Goal: Task Accomplishment & Management: Use online tool/utility

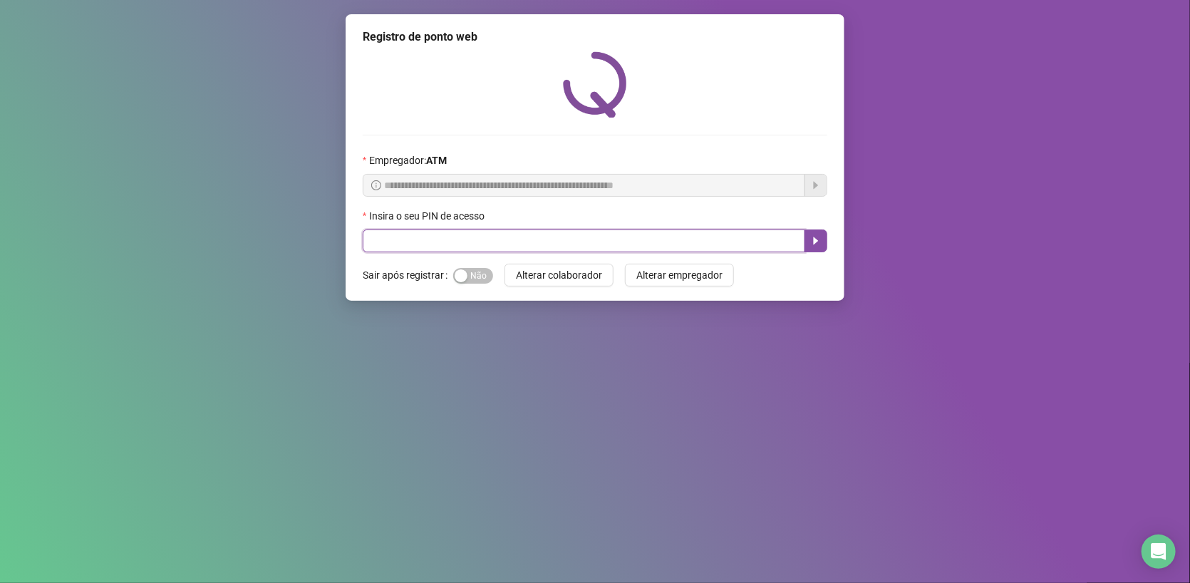
click at [645, 243] on input "text" at bounding box center [584, 240] width 443 height 23
type input "*****"
click at [817, 246] on icon "caret-right" at bounding box center [815, 240] width 11 height 11
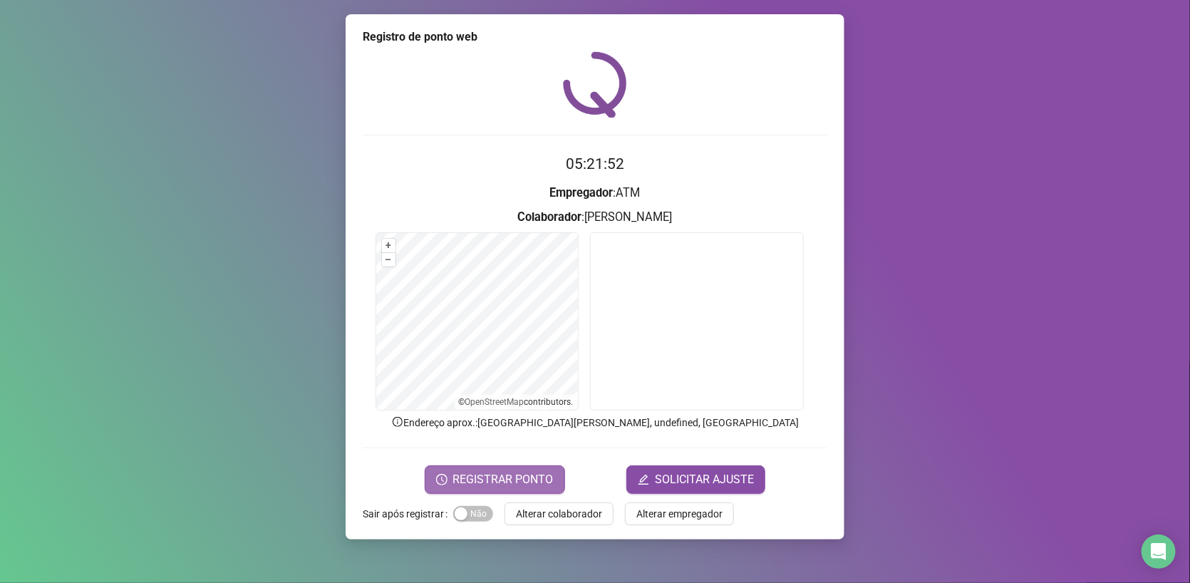
click at [528, 475] on span "REGISTRAR PONTO" at bounding box center [503, 479] width 100 height 17
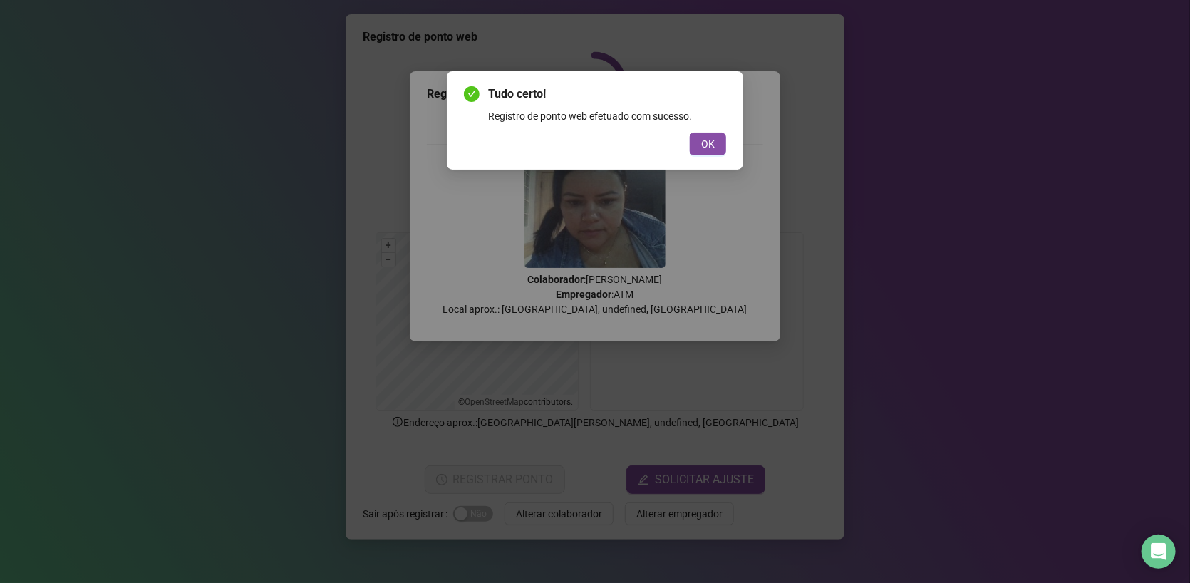
click at [702, 143] on span "OK" at bounding box center [708, 144] width 14 height 16
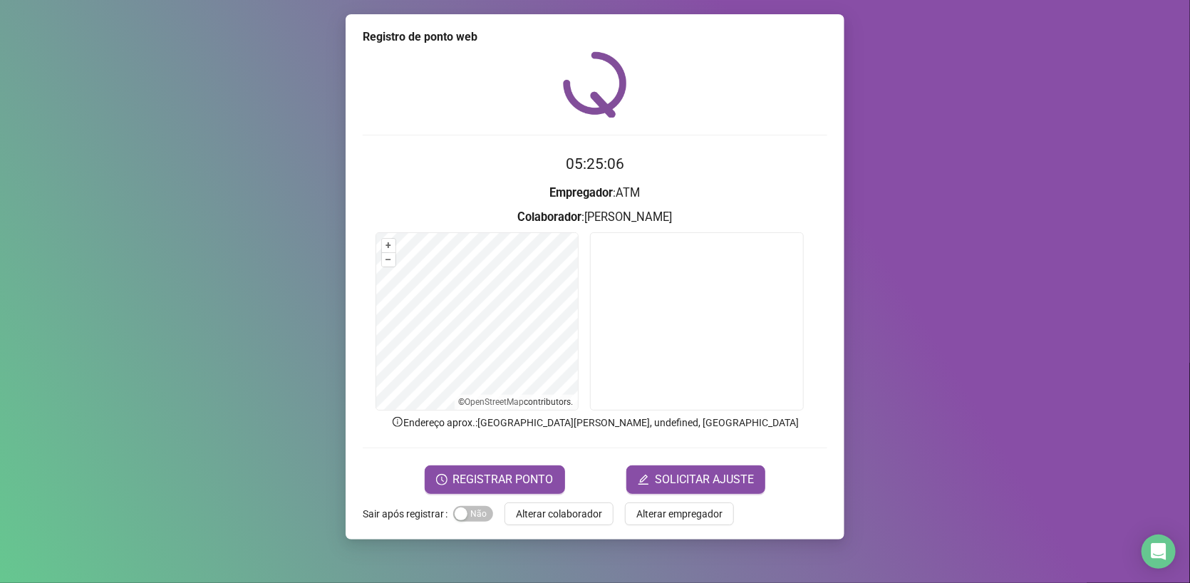
drag, startPoint x: 552, startPoint y: 512, endPoint x: 565, endPoint y: 509, distance: 13.8
click at [552, 511] on span "Alterar colaborador" at bounding box center [559, 514] width 86 height 16
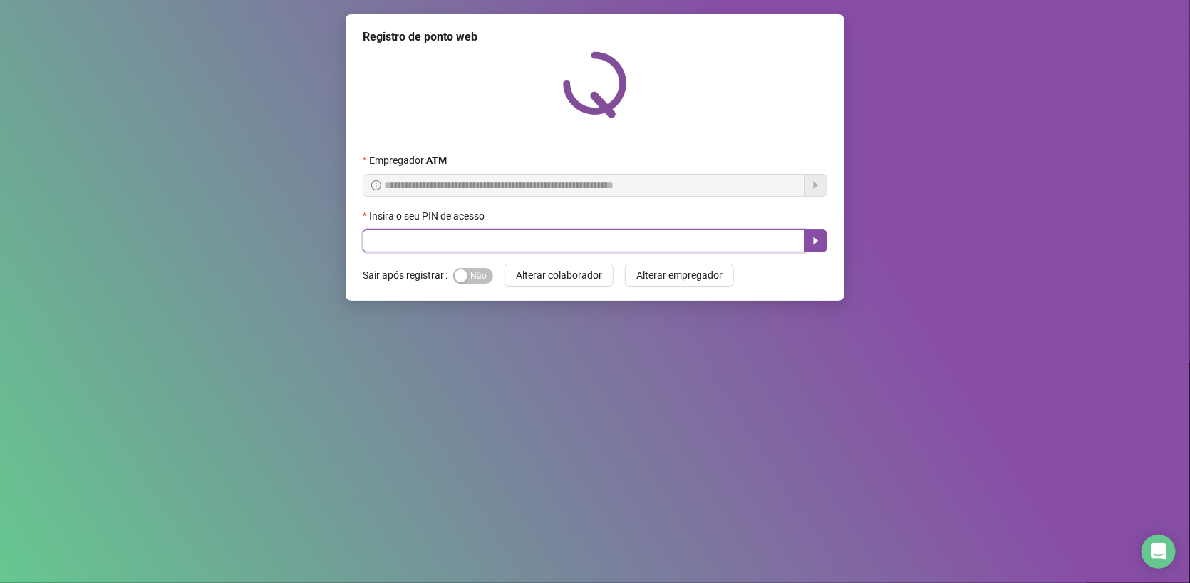
click at [460, 241] on input "text" at bounding box center [584, 240] width 443 height 23
type input "*****"
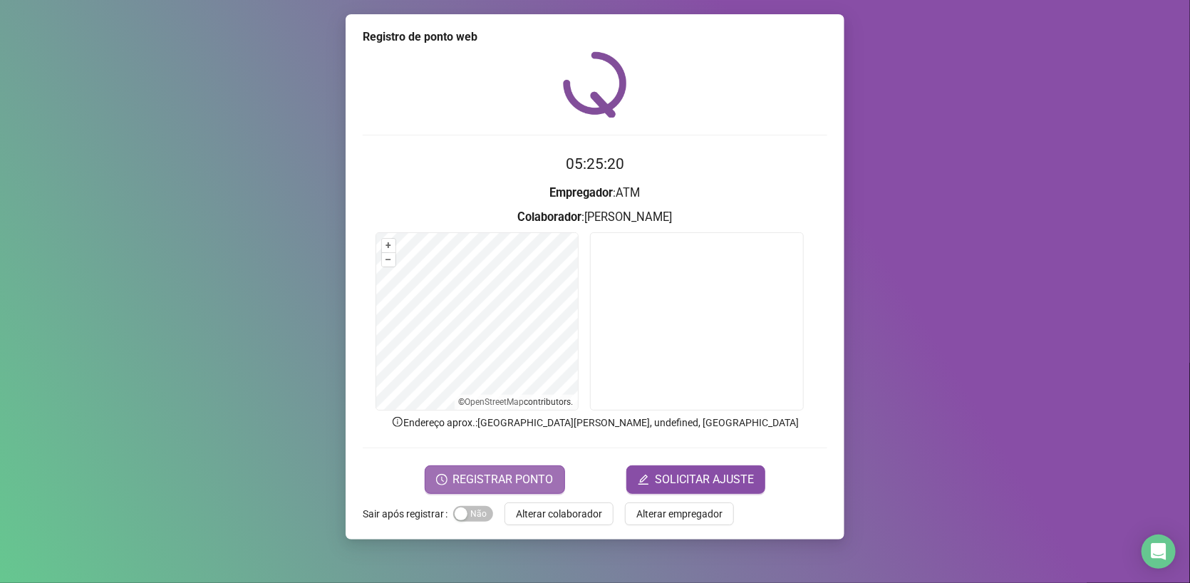
click at [490, 475] on span "REGISTRAR PONTO" at bounding box center [503, 479] width 100 height 17
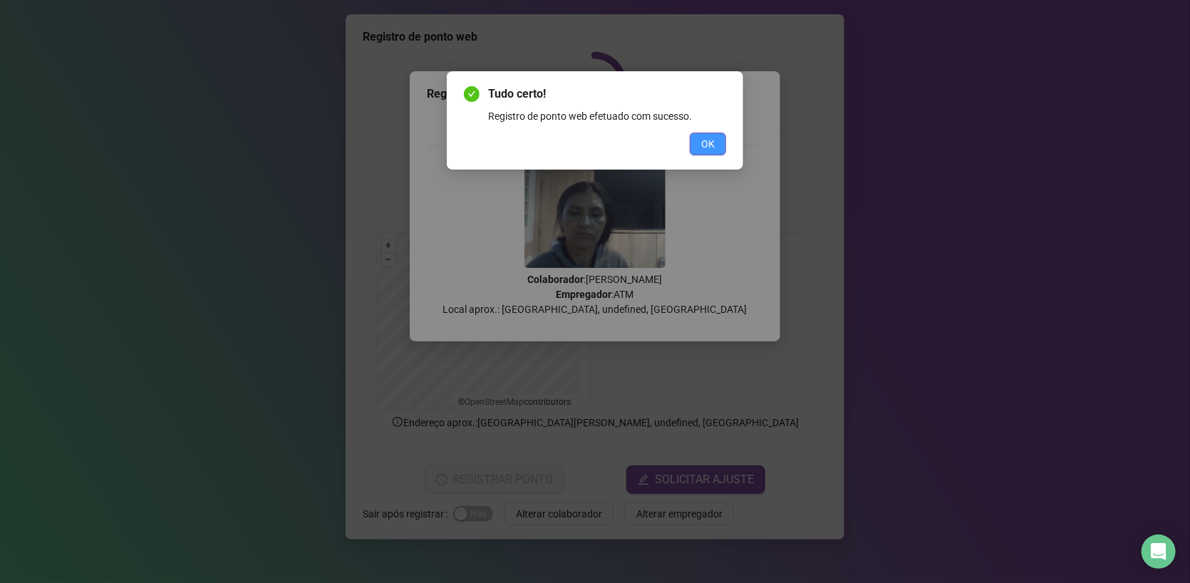
click at [708, 135] on button "OK" at bounding box center [708, 144] width 36 height 23
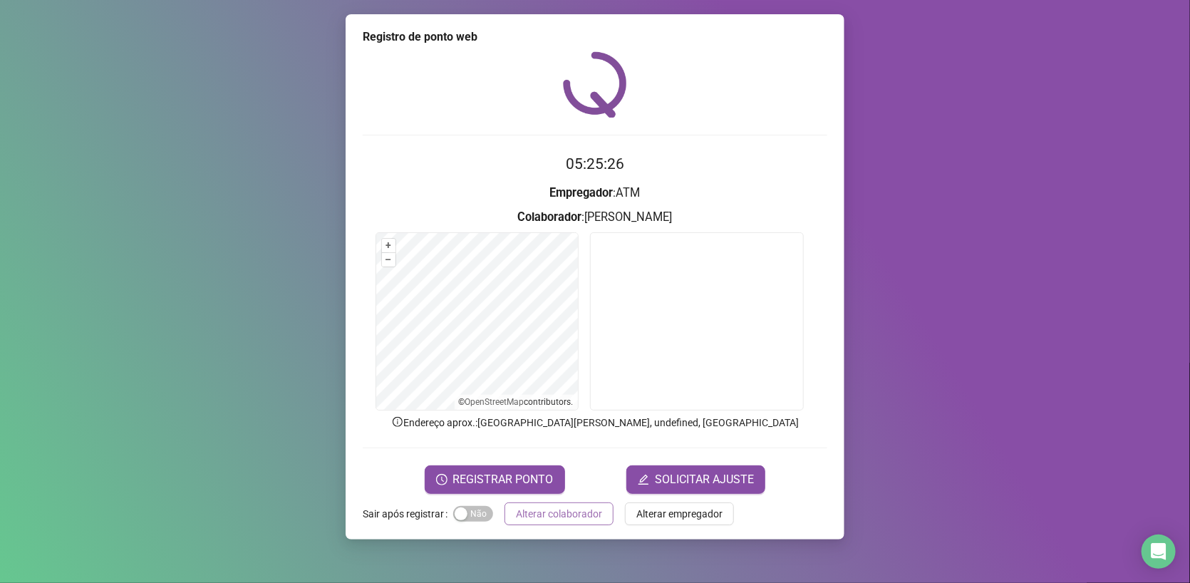
click at [564, 511] on span "Alterar colaborador" at bounding box center [559, 514] width 86 height 16
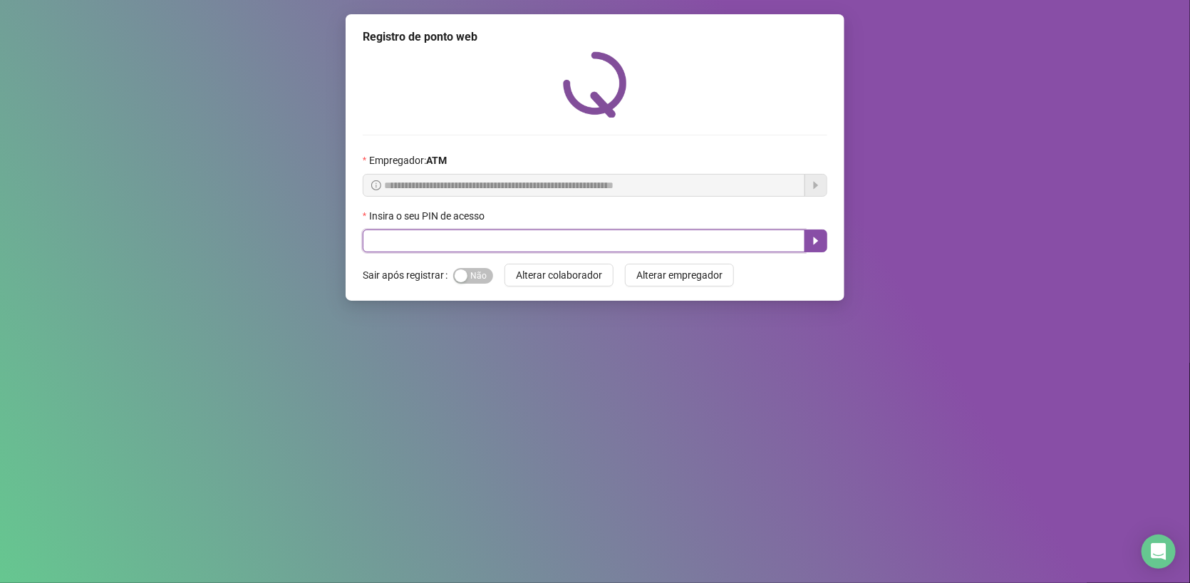
click at [481, 240] on input "text" at bounding box center [584, 240] width 443 height 23
type input "****"
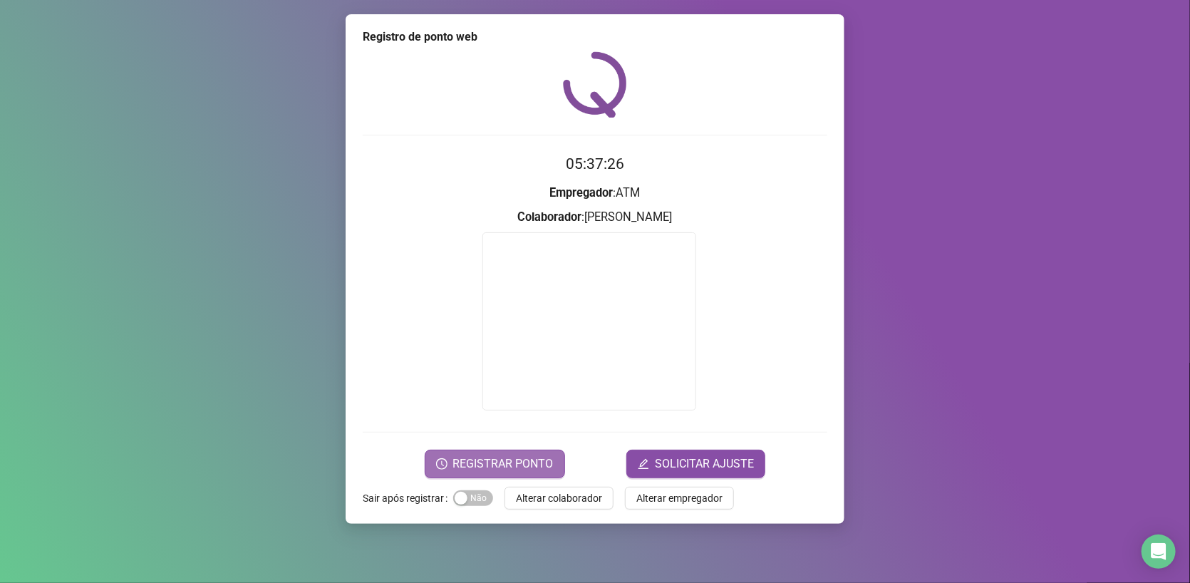
click at [515, 467] on span "REGISTRAR PONTO" at bounding box center [503, 463] width 100 height 17
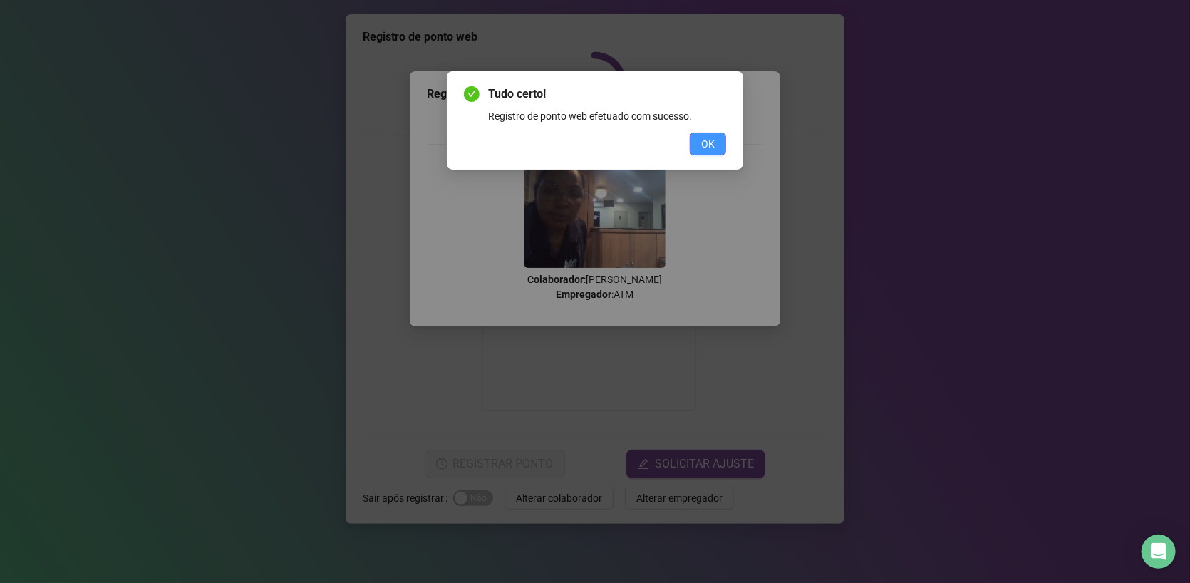
click at [705, 142] on span "OK" at bounding box center [708, 144] width 14 height 16
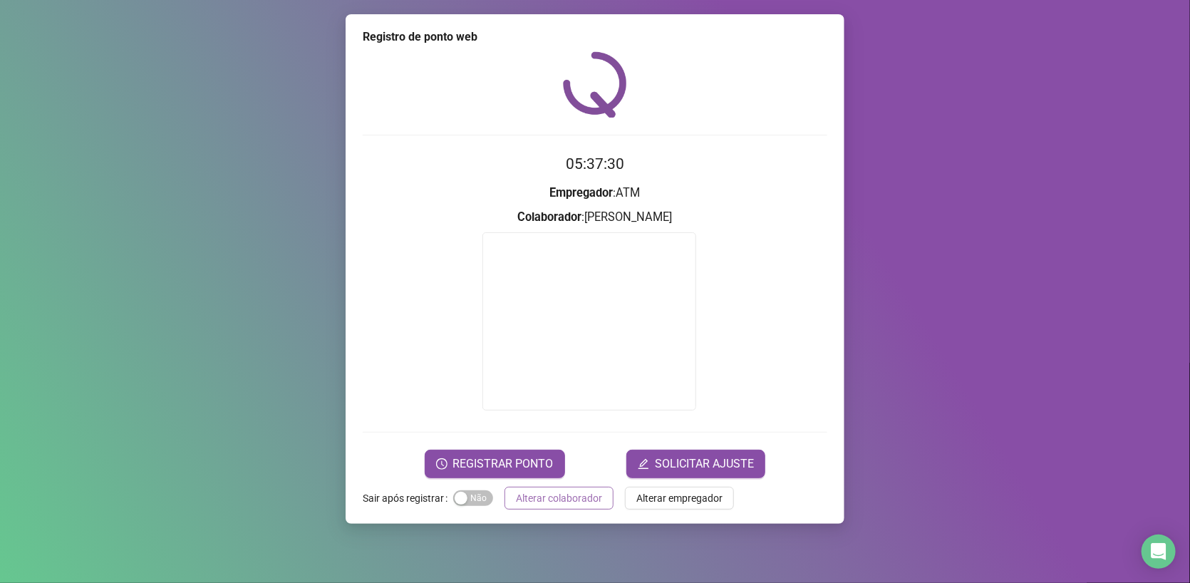
click at [577, 503] on span "Alterar colaborador" at bounding box center [559, 498] width 86 height 16
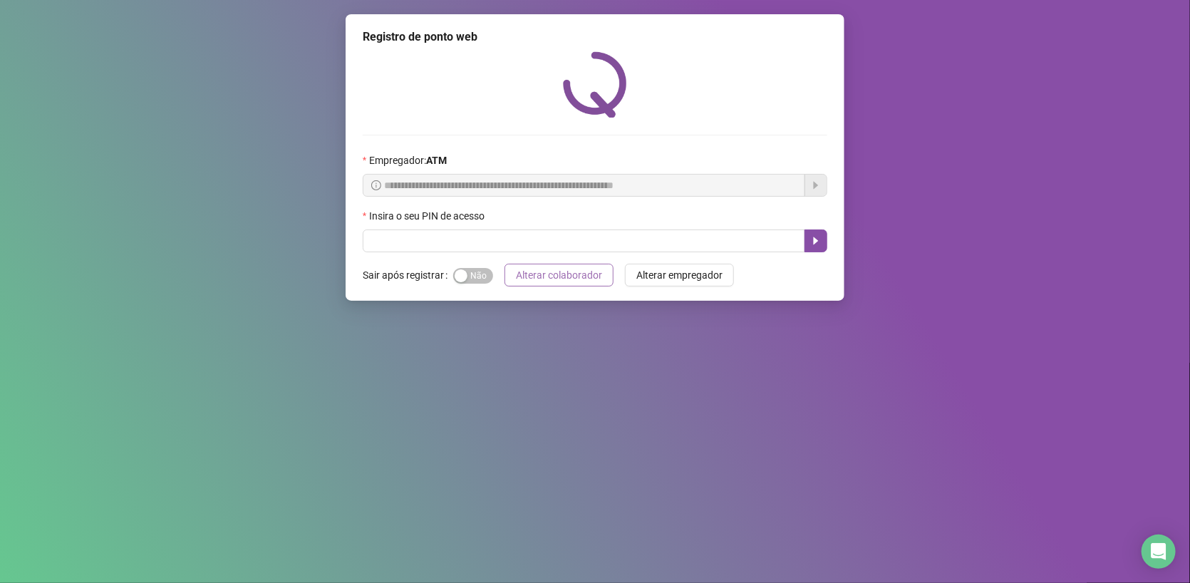
click at [532, 270] on span "Alterar colaborador" at bounding box center [559, 275] width 86 height 16
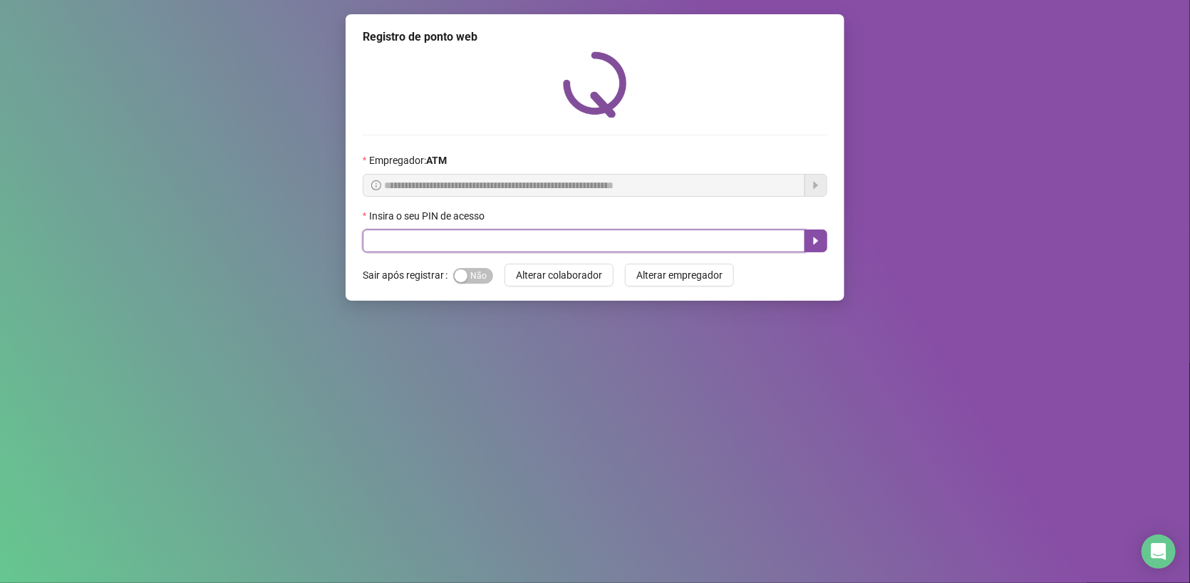
click at [541, 239] on input "text" at bounding box center [584, 240] width 443 height 23
type input "****"
click at [808, 232] on button "button" at bounding box center [816, 240] width 23 height 23
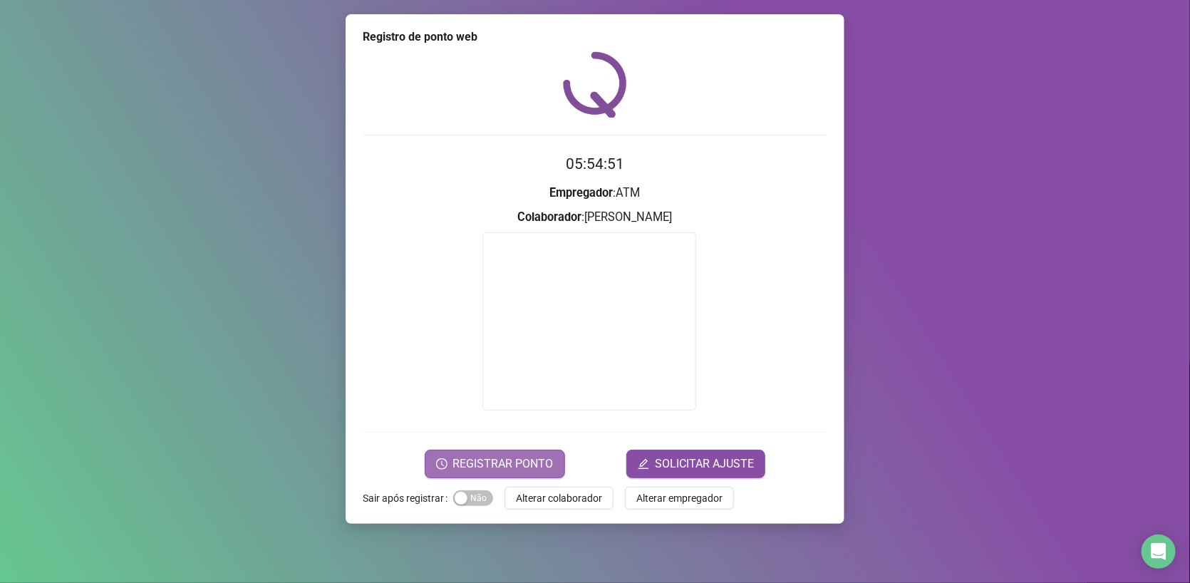
click at [499, 451] on button "REGISTRAR PONTO" at bounding box center [495, 464] width 140 height 29
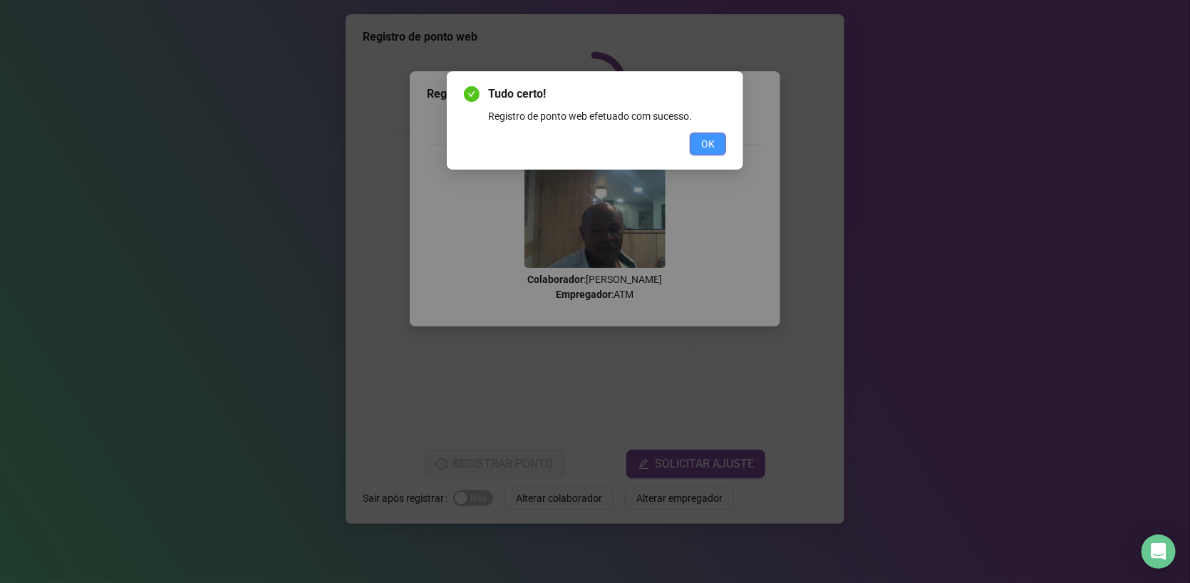
click at [706, 136] on span "OK" at bounding box center [708, 144] width 14 height 16
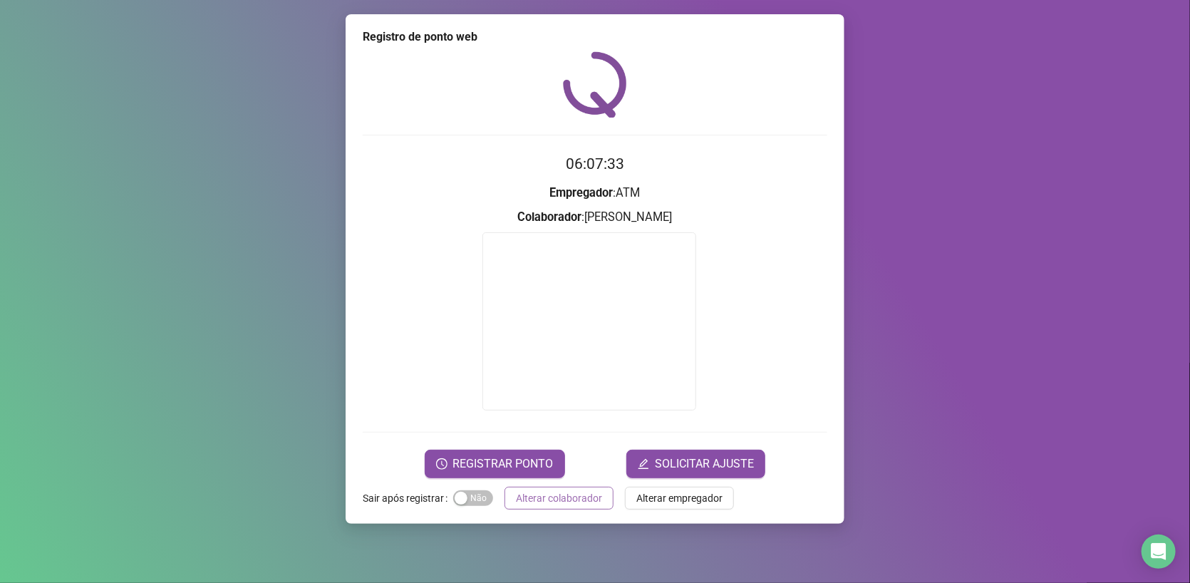
click at [533, 500] on span "Alterar colaborador" at bounding box center [559, 498] width 86 height 16
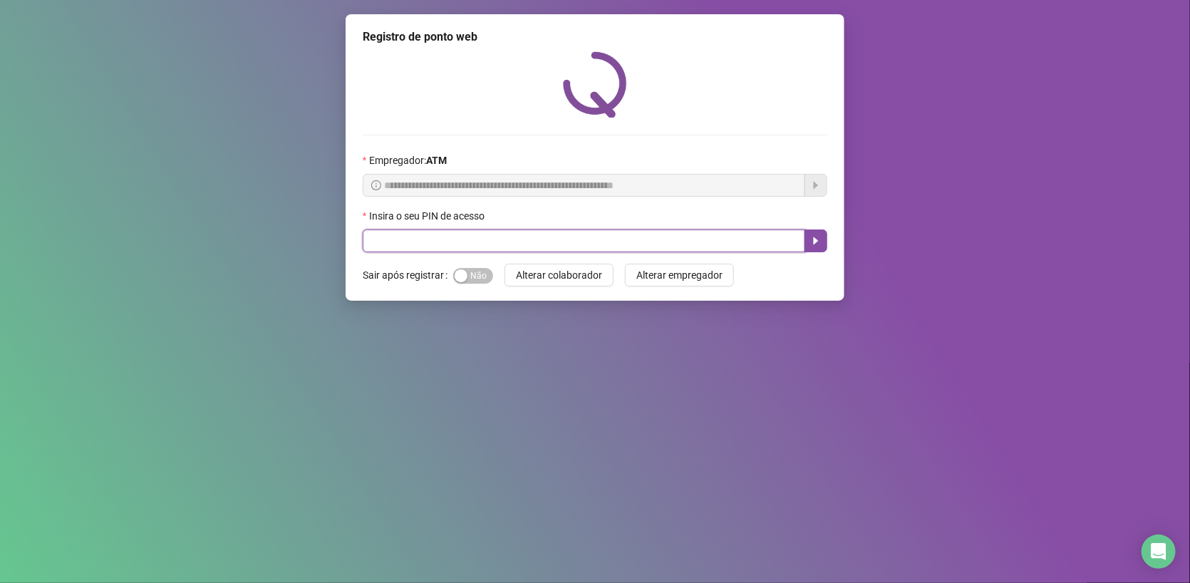
click at [512, 241] on input "text" at bounding box center [584, 240] width 443 height 23
type input "****"
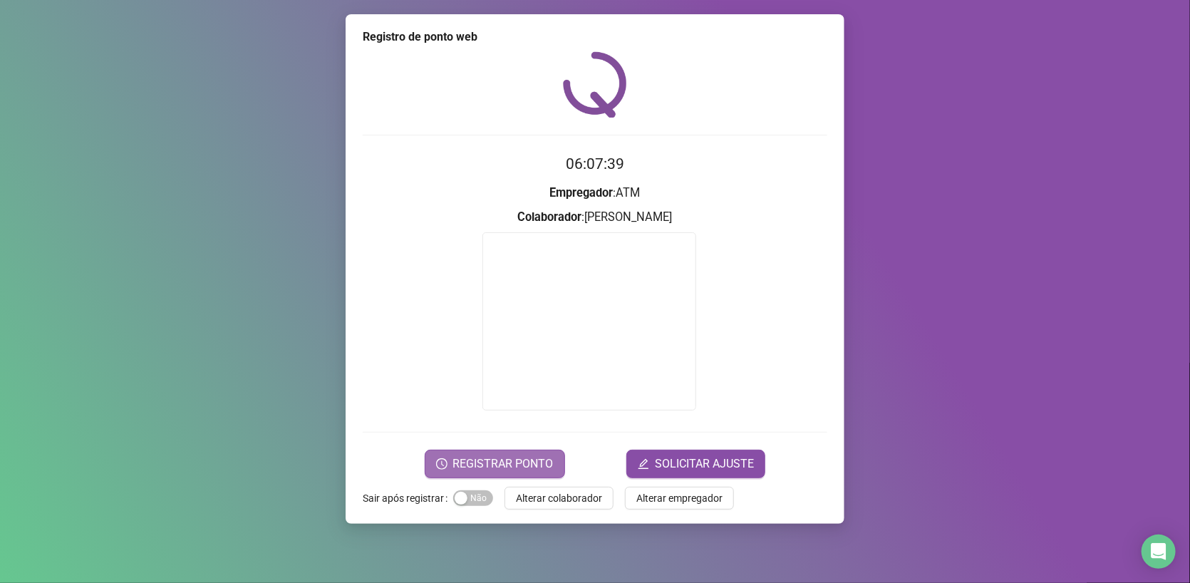
click at [516, 461] on span "REGISTRAR PONTO" at bounding box center [503, 463] width 100 height 17
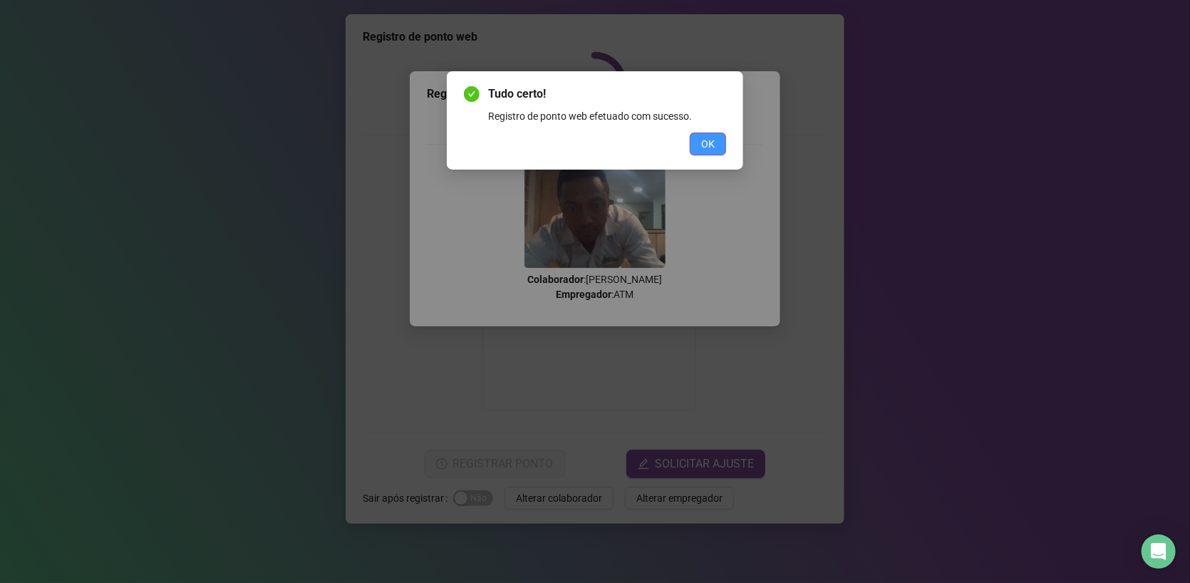
click at [713, 148] on span "OK" at bounding box center [708, 144] width 14 height 16
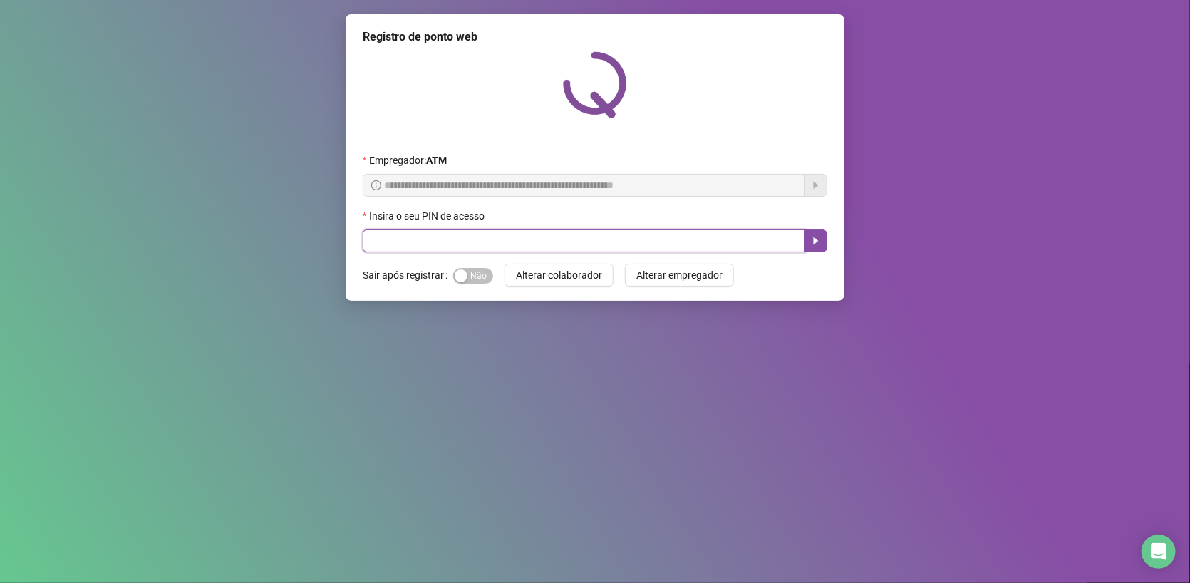
click at [547, 233] on input "text" at bounding box center [584, 240] width 443 height 23
type input "*****"
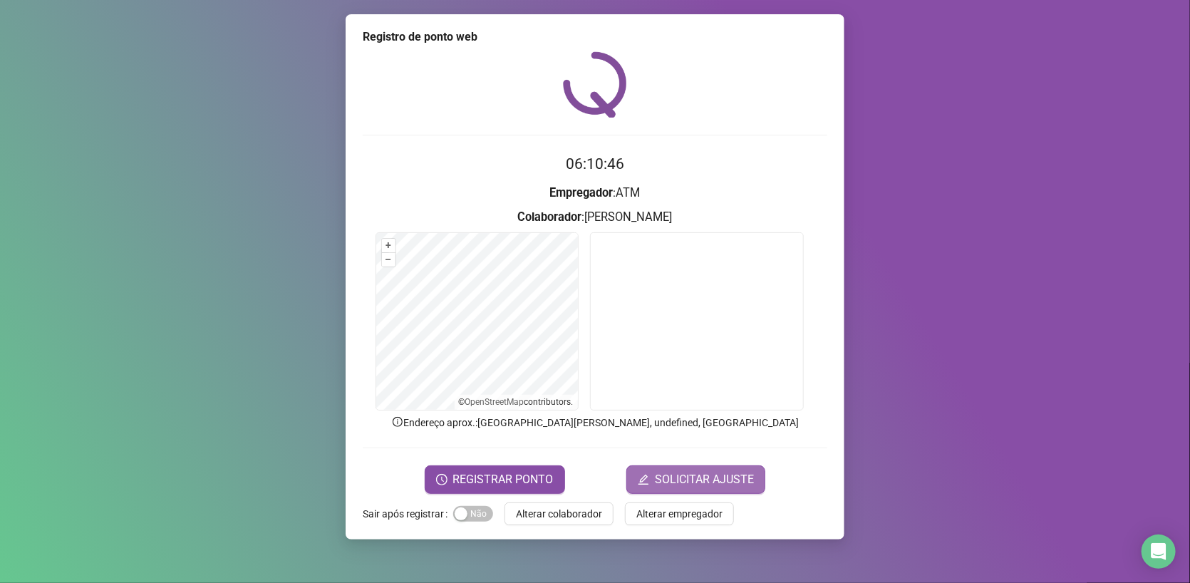
click at [718, 480] on span "SOLICITAR AJUSTE" at bounding box center [704, 479] width 99 height 17
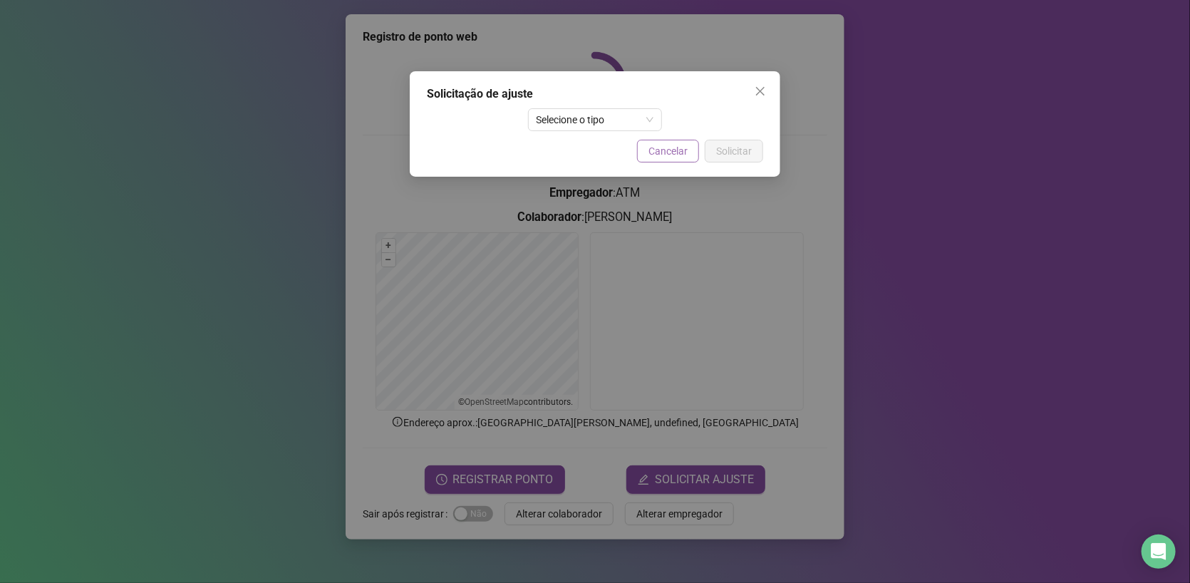
click at [659, 145] on span "Cancelar" at bounding box center [668, 151] width 39 height 16
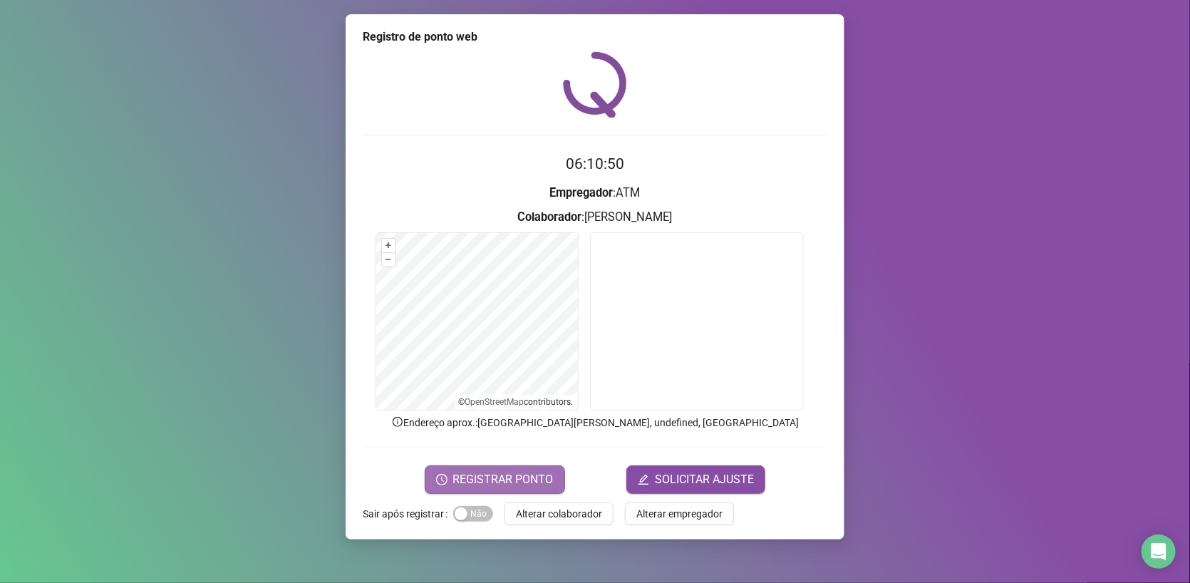
click at [508, 480] on span "REGISTRAR PONTO" at bounding box center [503, 479] width 100 height 17
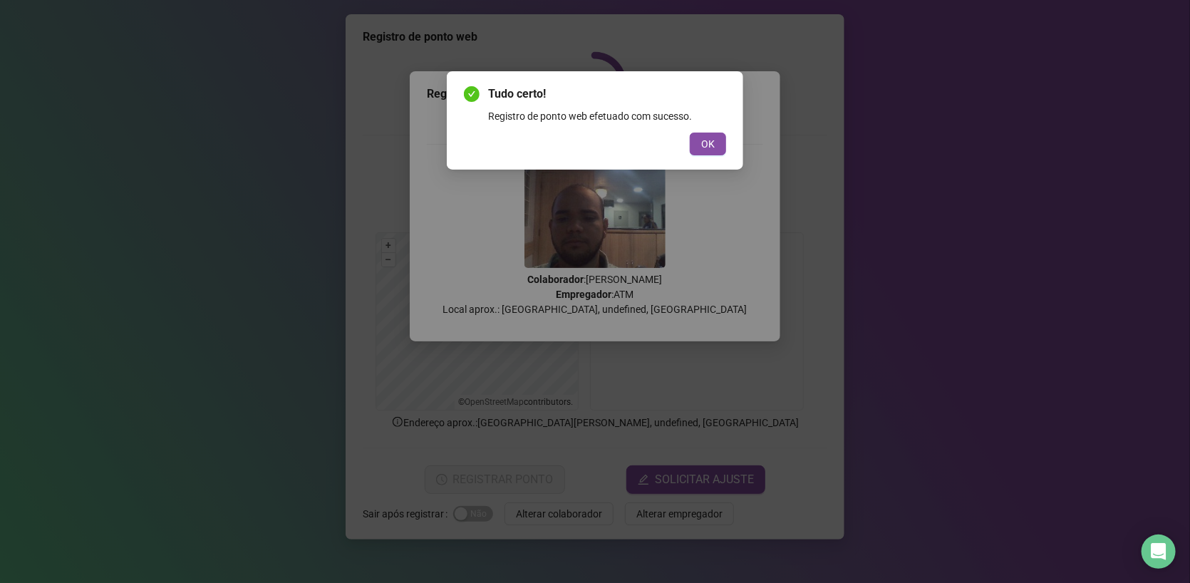
drag, startPoint x: 708, startPoint y: 145, endPoint x: 667, endPoint y: 104, distance: 58.0
click at [708, 144] on span "OK" at bounding box center [708, 144] width 14 height 16
